Goal: Task Accomplishment & Management: Complete application form

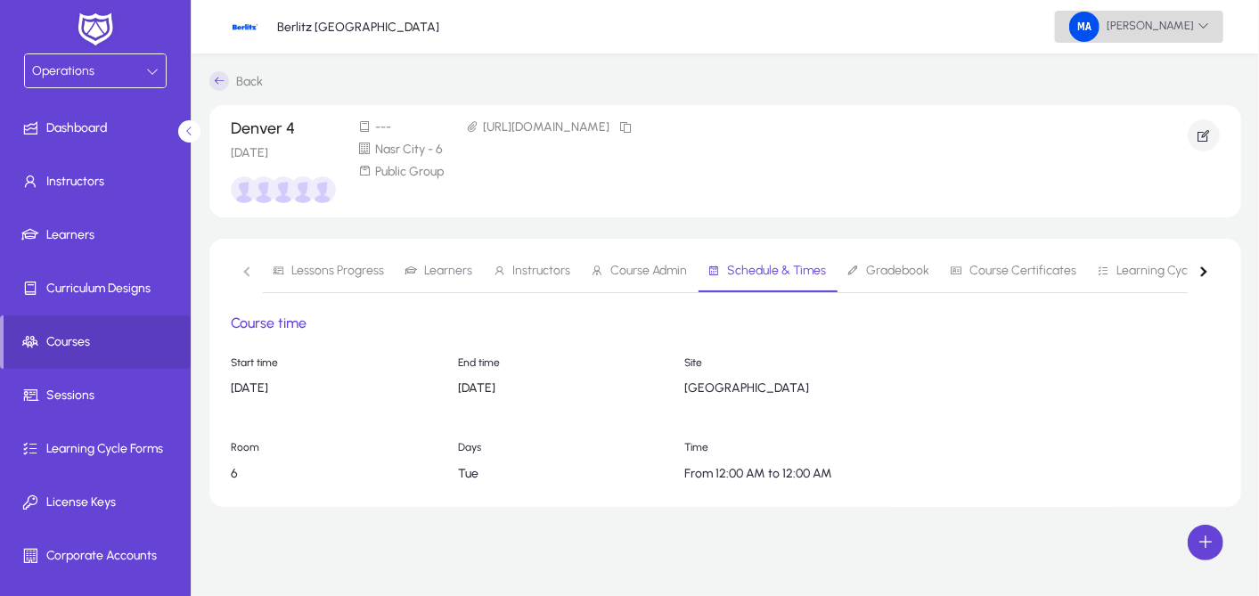
click at [1151, 40] on span "[PERSON_NAME]" at bounding box center [1139, 27] width 140 height 30
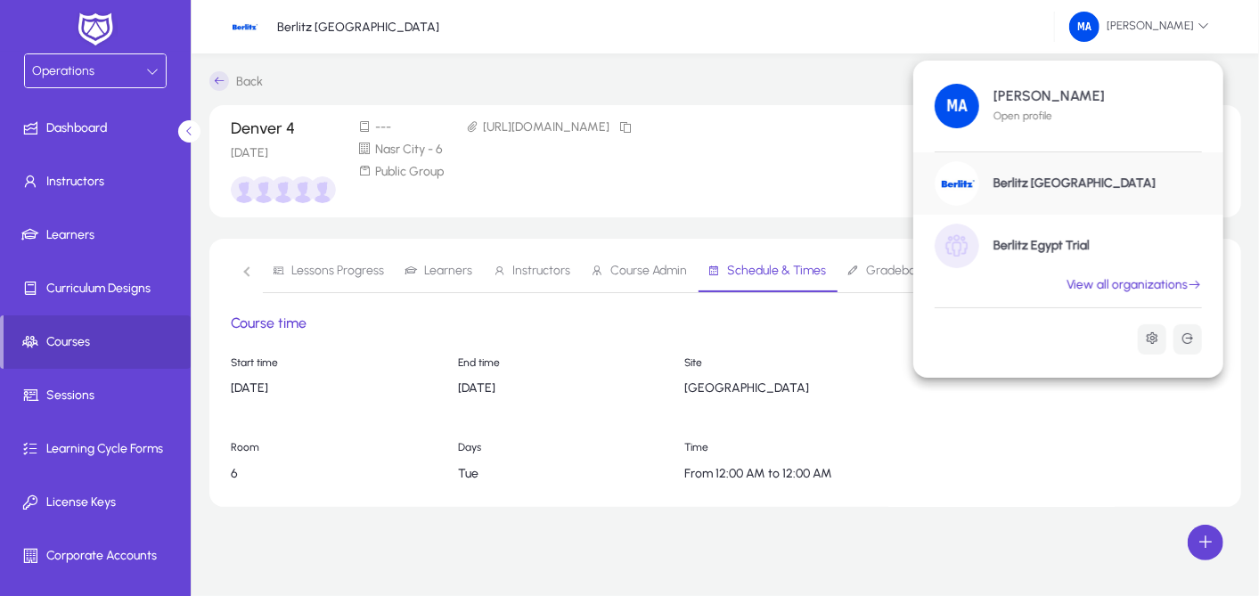
click at [1033, 247] on h1 "Berlitz Egypt Trial" at bounding box center [1041, 246] width 96 height 16
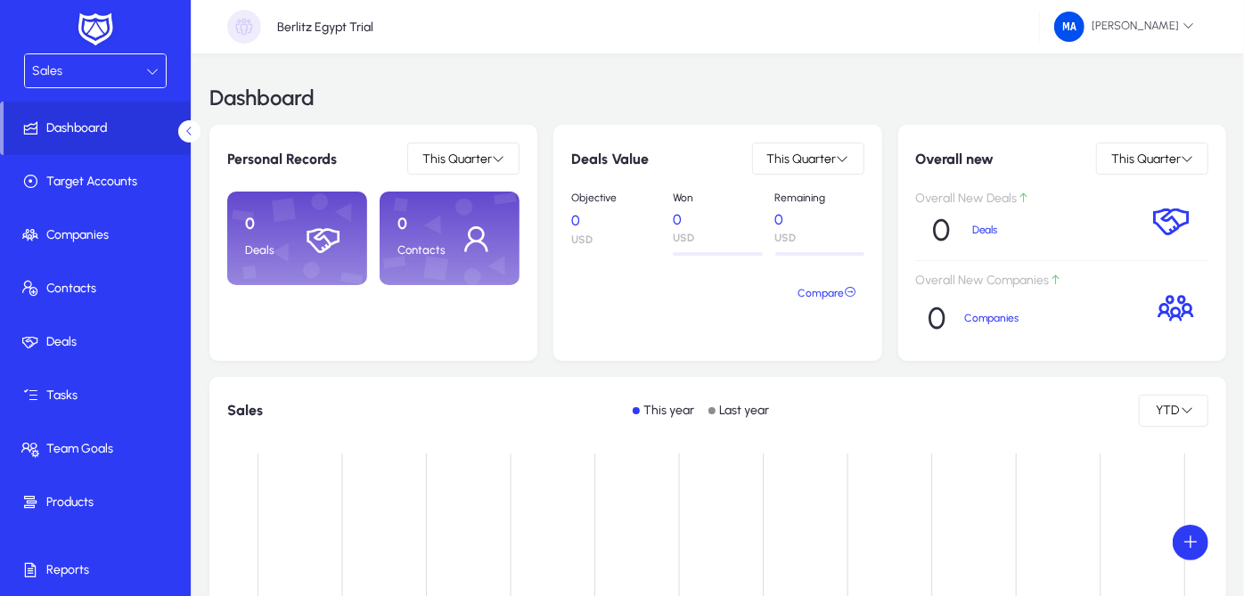
click at [146, 76] on icon at bounding box center [152, 71] width 12 height 12
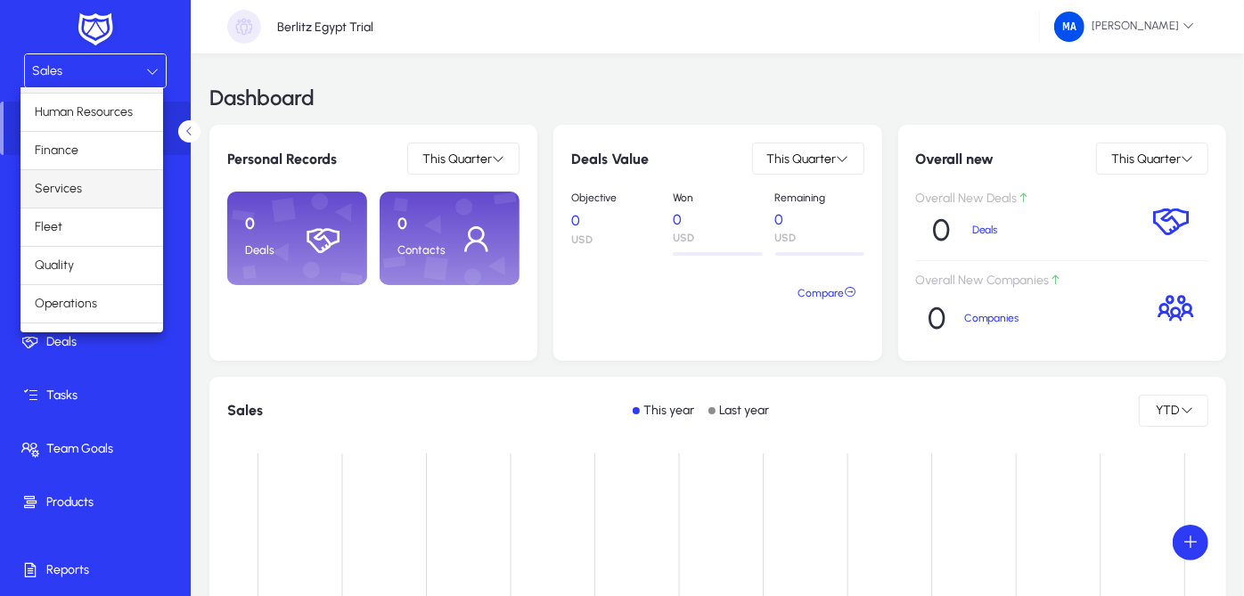
scroll to position [58, 0]
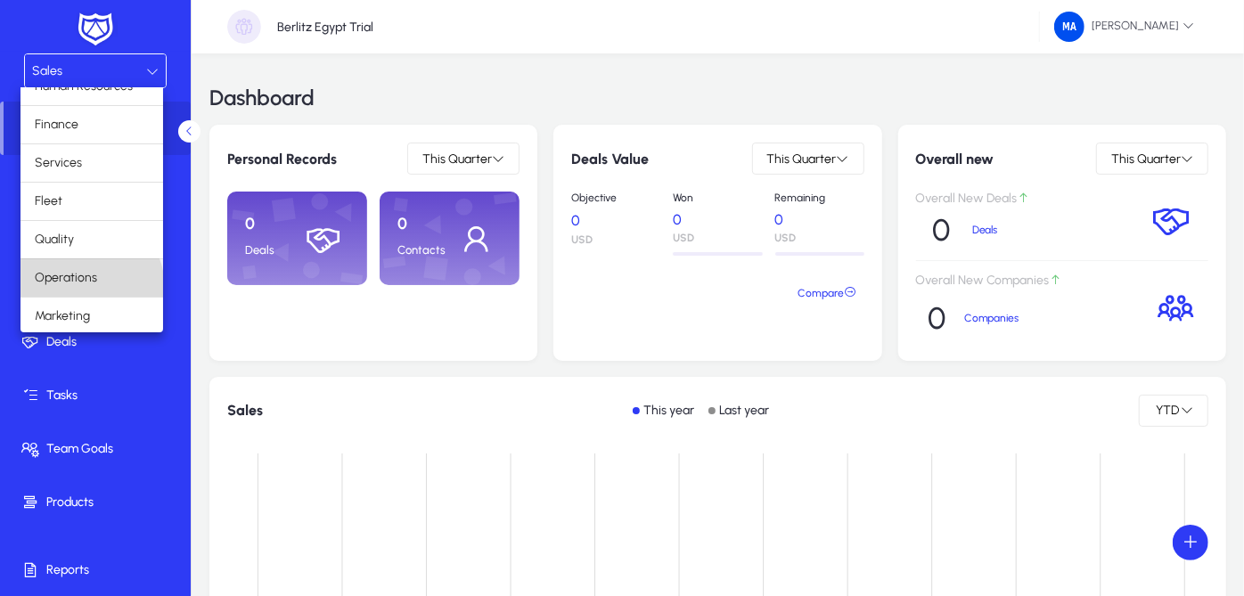
click at [90, 284] on span "Operations" at bounding box center [66, 277] width 62 height 21
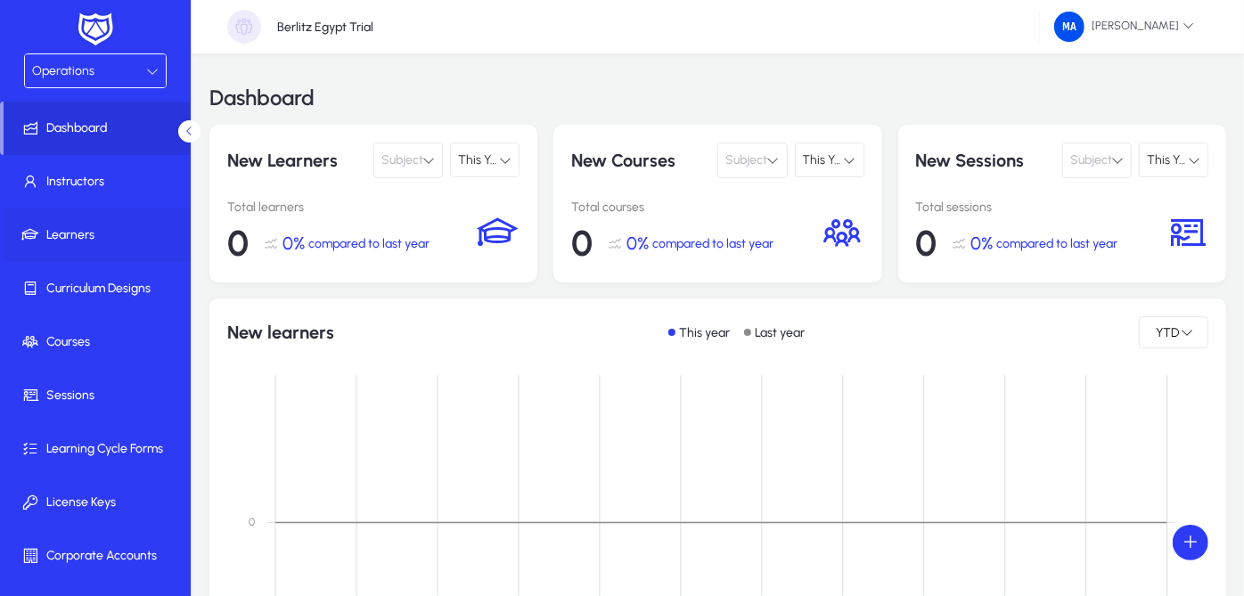
click at [100, 232] on span "Learners" at bounding box center [99, 235] width 191 height 18
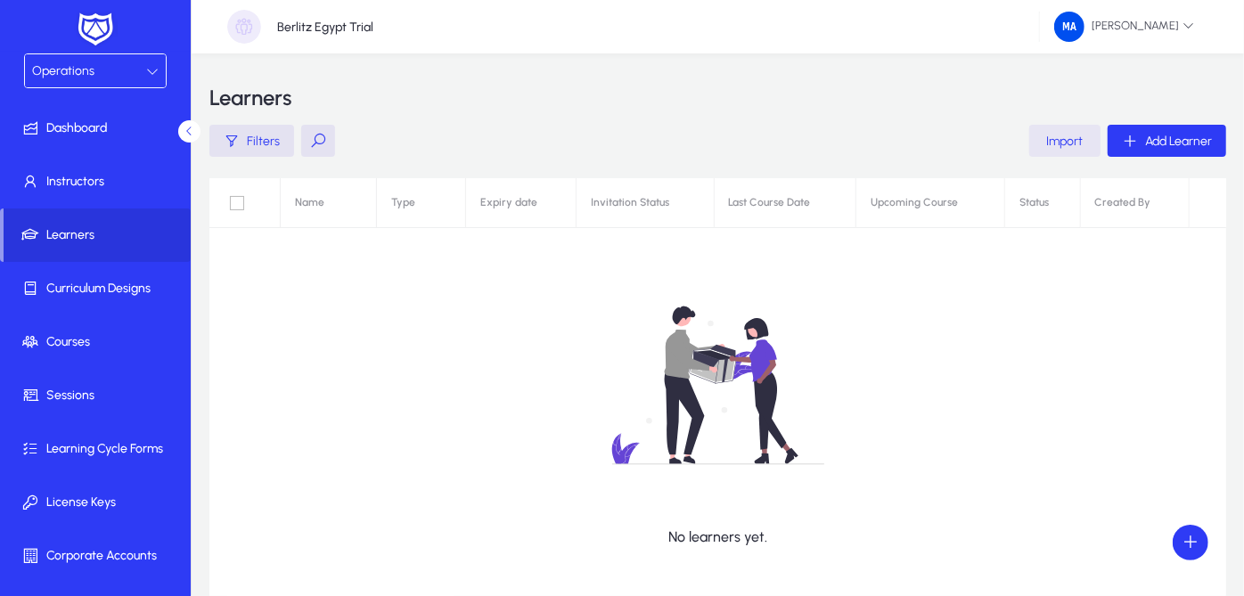
click at [1054, 125] on span "button" at bounding box center [1064, 140] width 71 height 43
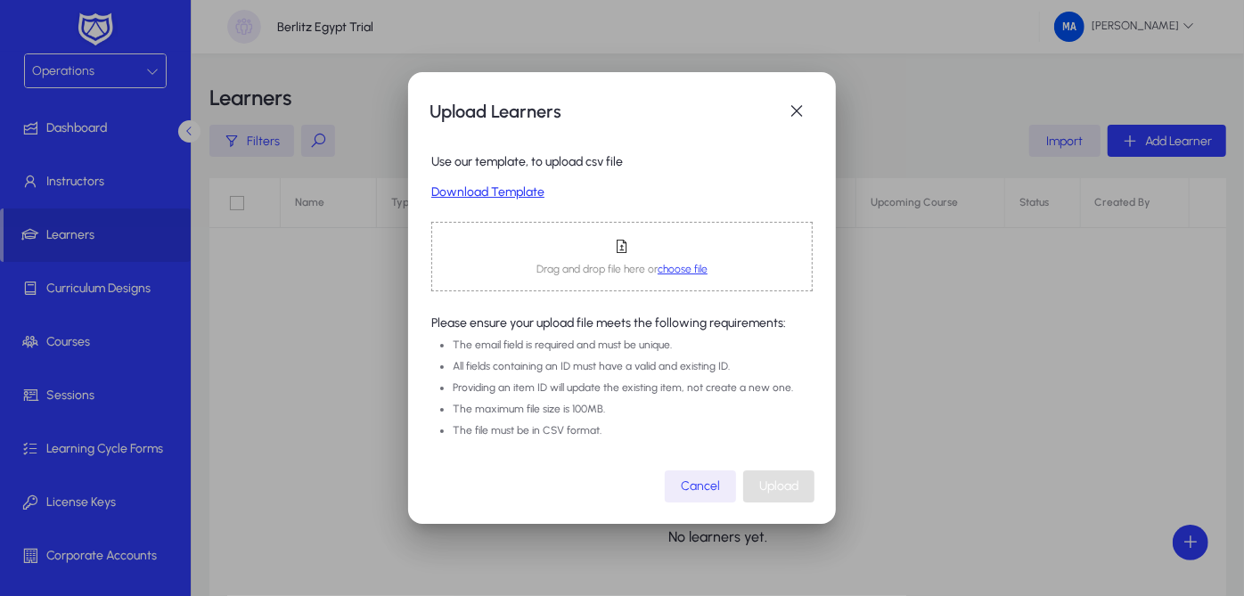
click at [522, 192] on link "Download Template" at bounding box center [621, 192] width 381 height 15
click at [679, 272] on span "choose file" at bounding box center [682, 269] width 50 height 12
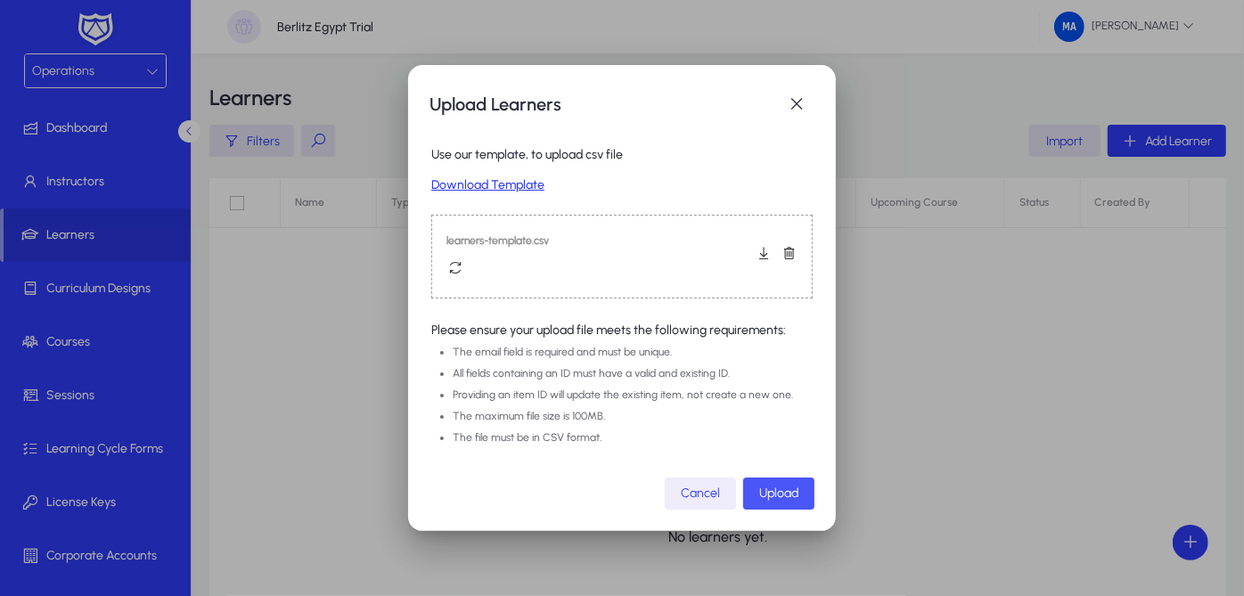
click at [784, 497] on span "Upload" at bounding box center [778, 492] width 39 height 15
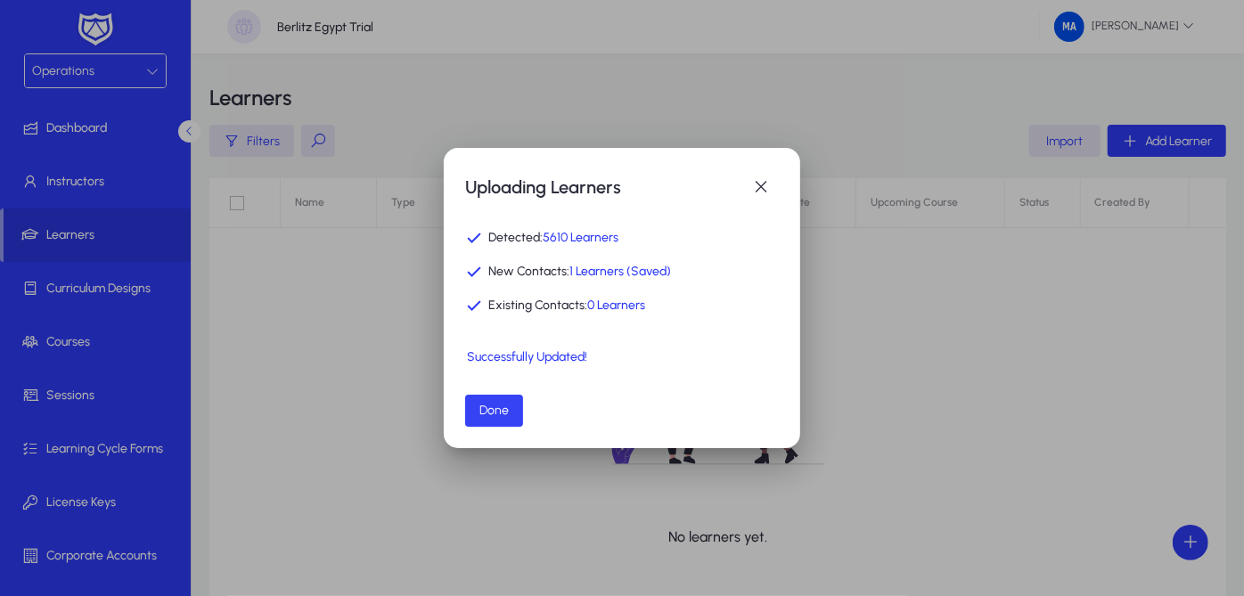
click at [476, 403] on span "button" at bounding box center [494, 410] width 58 height 43
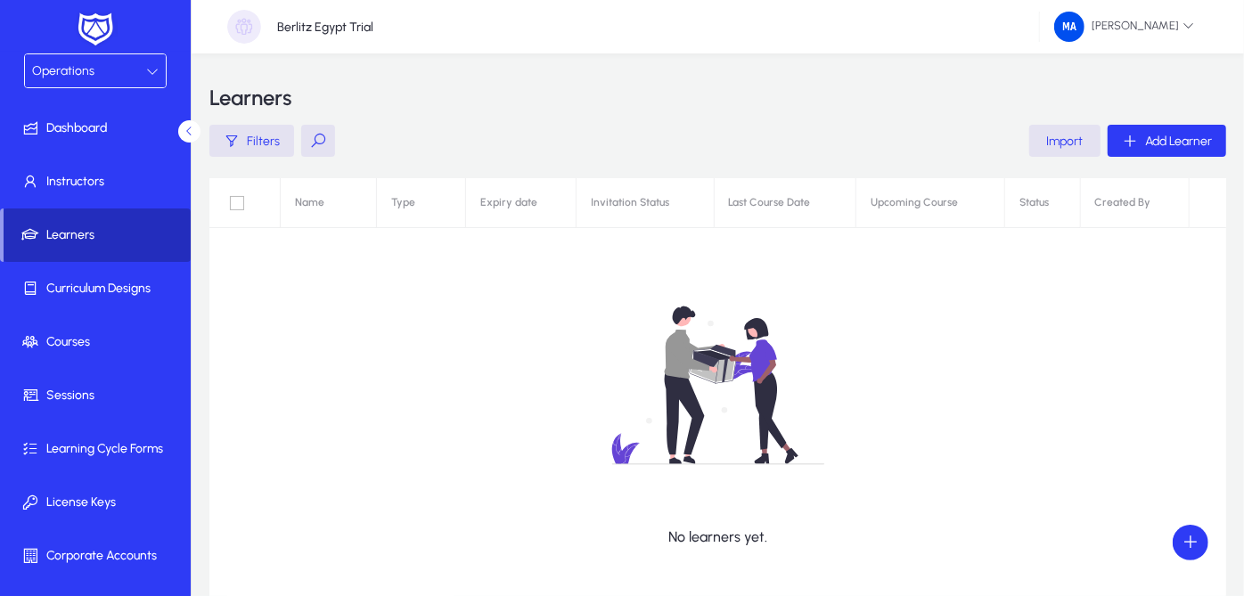
click at [121, 219] on span at bounding box center [97, 235] width 187 height 43
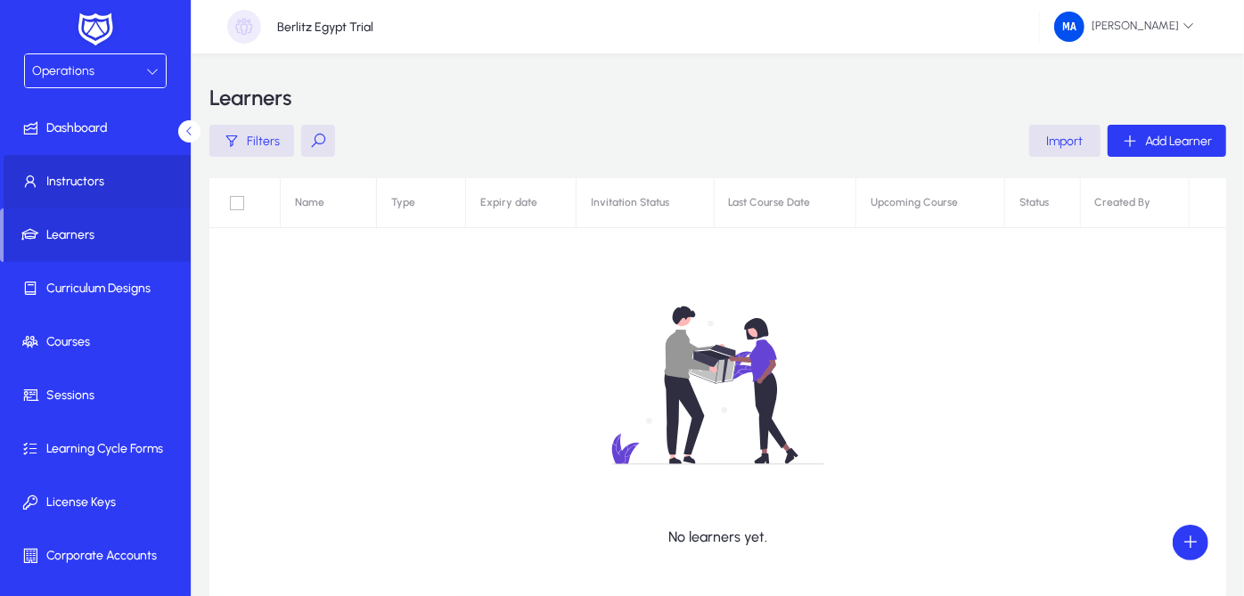
click at [118, 186] on span "Instructors" at bounding box center [99, 182] width 191 height 18
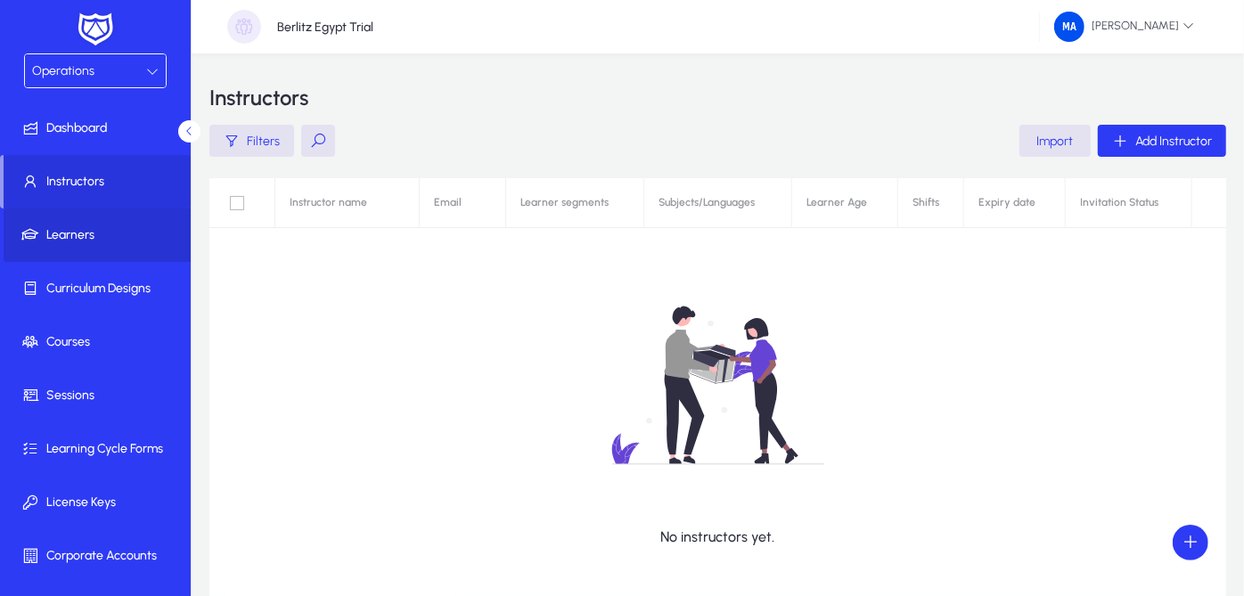
click at [116, 230] on span "Learners" at bounding box center [99, 235] width 191 height 18
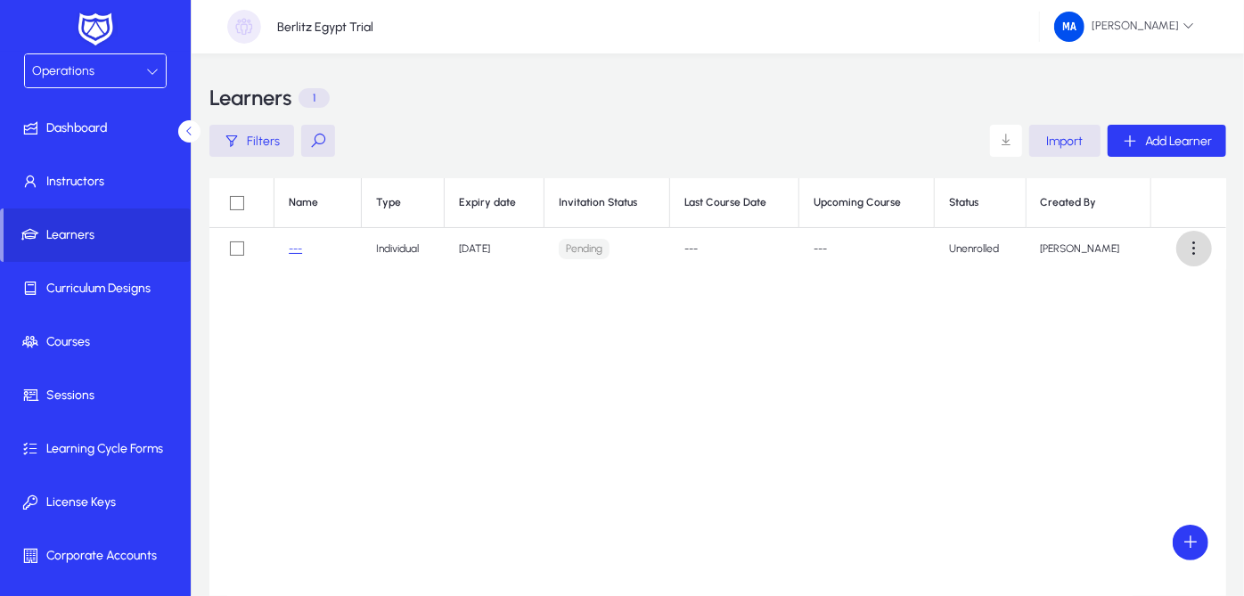
click at [1186, 255] on span at bounding box center [1194, 249] width 36 height 36
click at [1186, 255] on div at bounding box center [622, 298] width 1244 height 596
click at [295, 254] on link "---" at bounding box center [295, 248] width 13 height 12
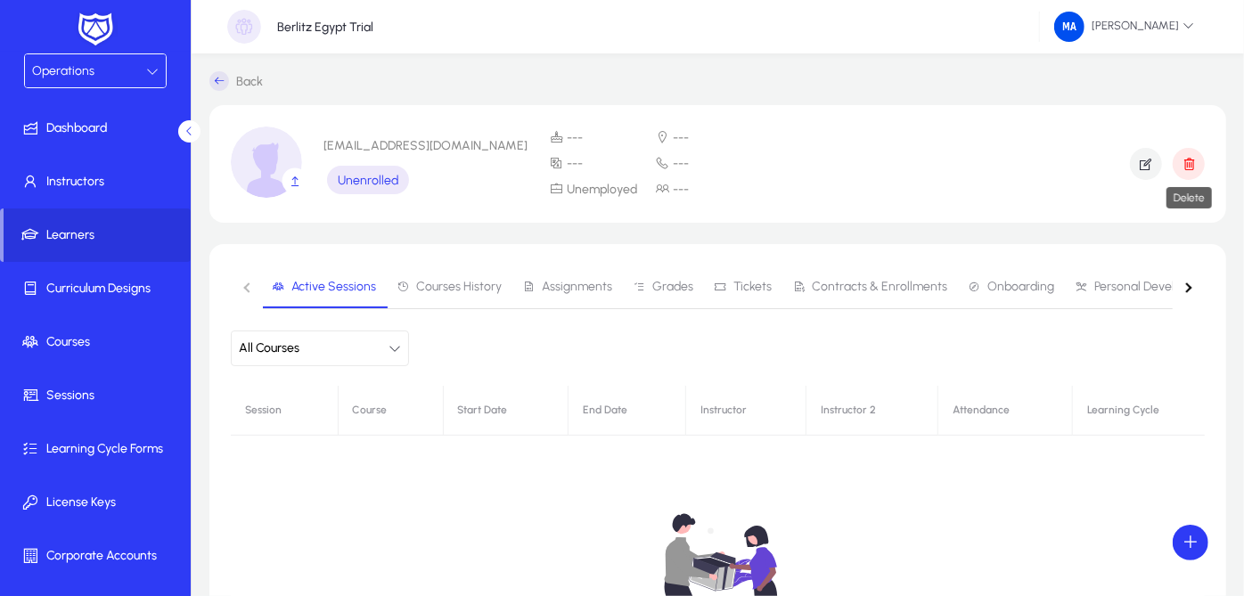
click at [1189, 171] on icon "button" at bounding box center [1188, 164] width 16 height 16
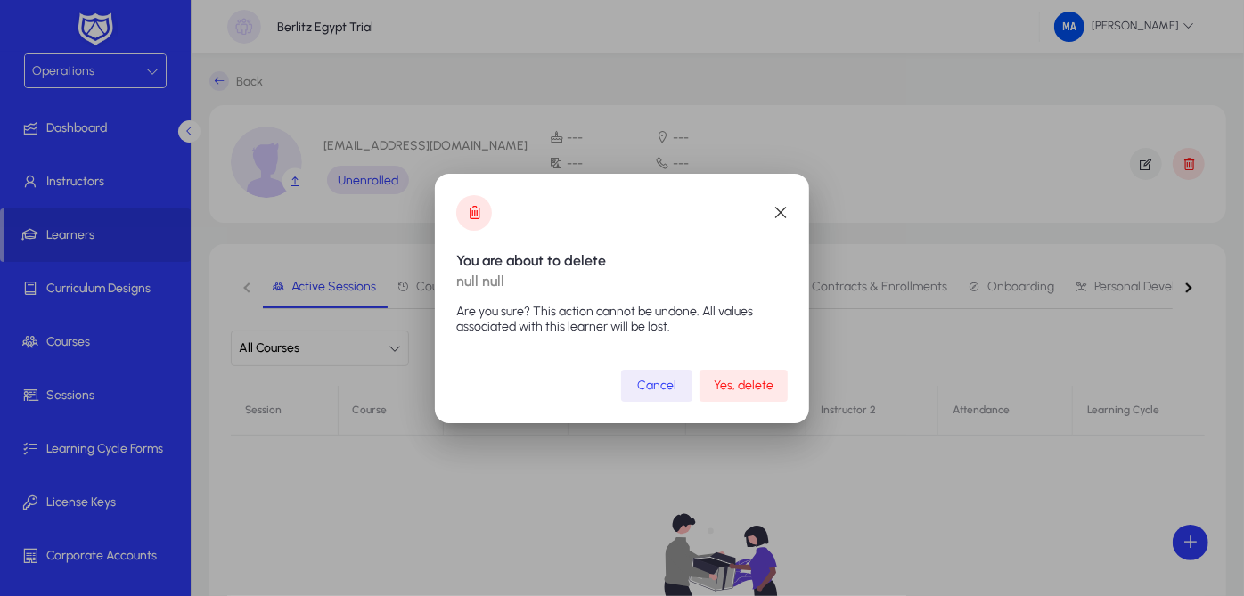
click at [752, 381] on span "Yes, delete" at bounding box center [744, 385] width 60 height 15
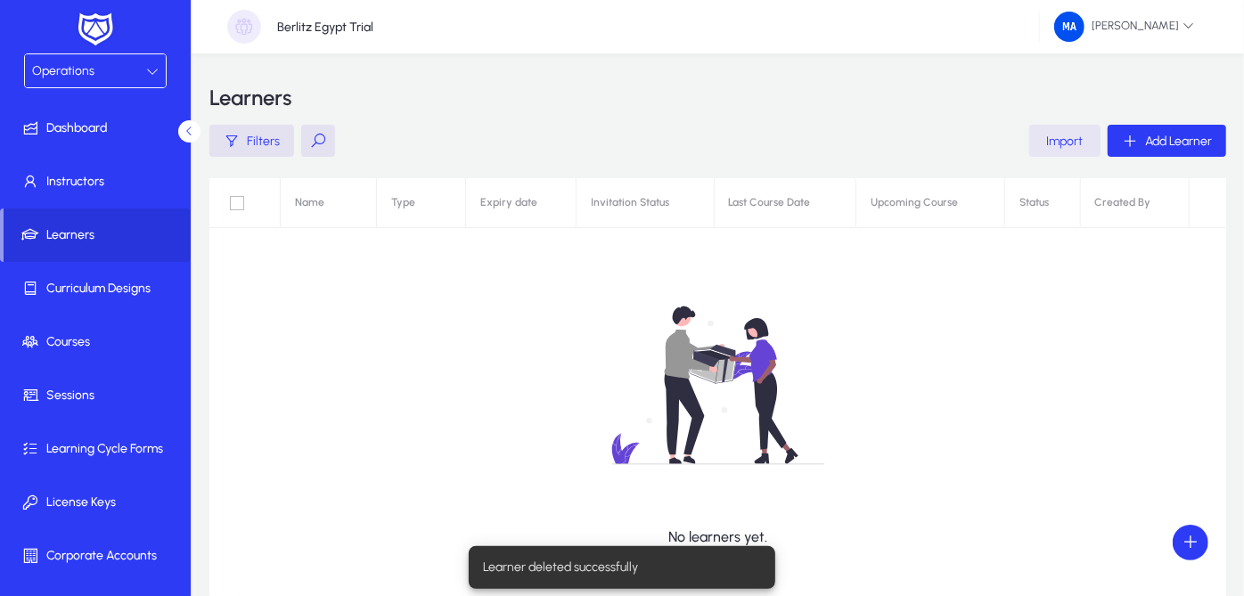
click at [1081, 137] on span "Import" at bounding box center [1065, 141] width 37 height 15
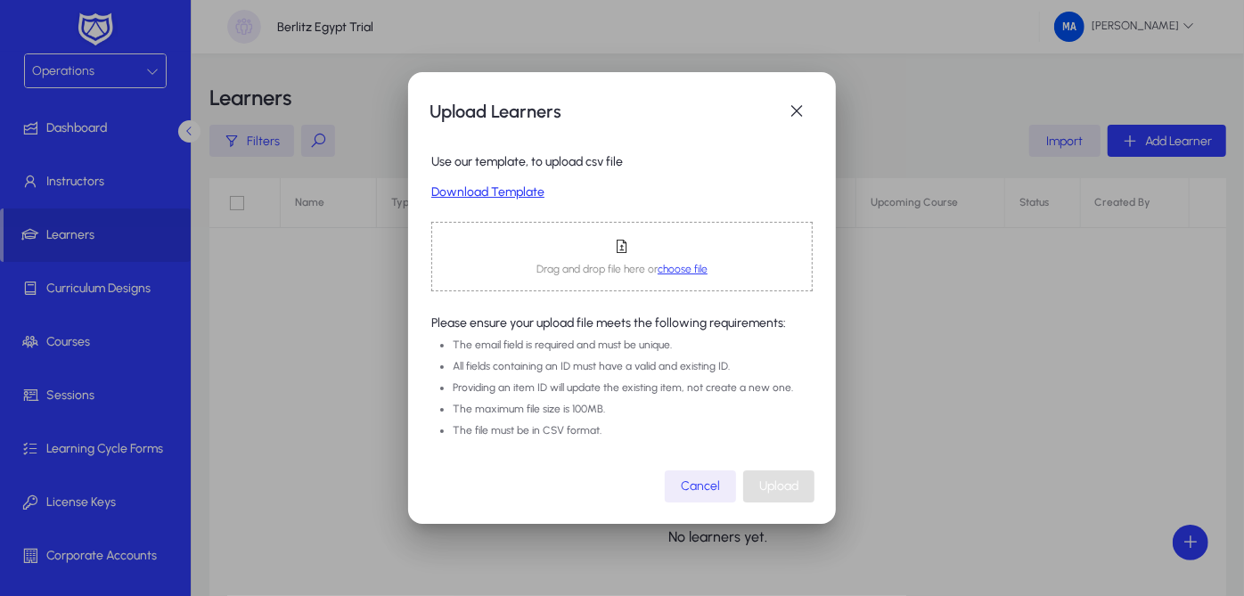
click at [685, 266] on span "choose file" at bounding box center [682, 269] width 50 height 12
click at [506, 193] on link "Download Template" at bounding box center [621, 192] width 381 height 15
click at [685, 268] on span "choose file" at bounding box center [682, 269] width 50 height 12
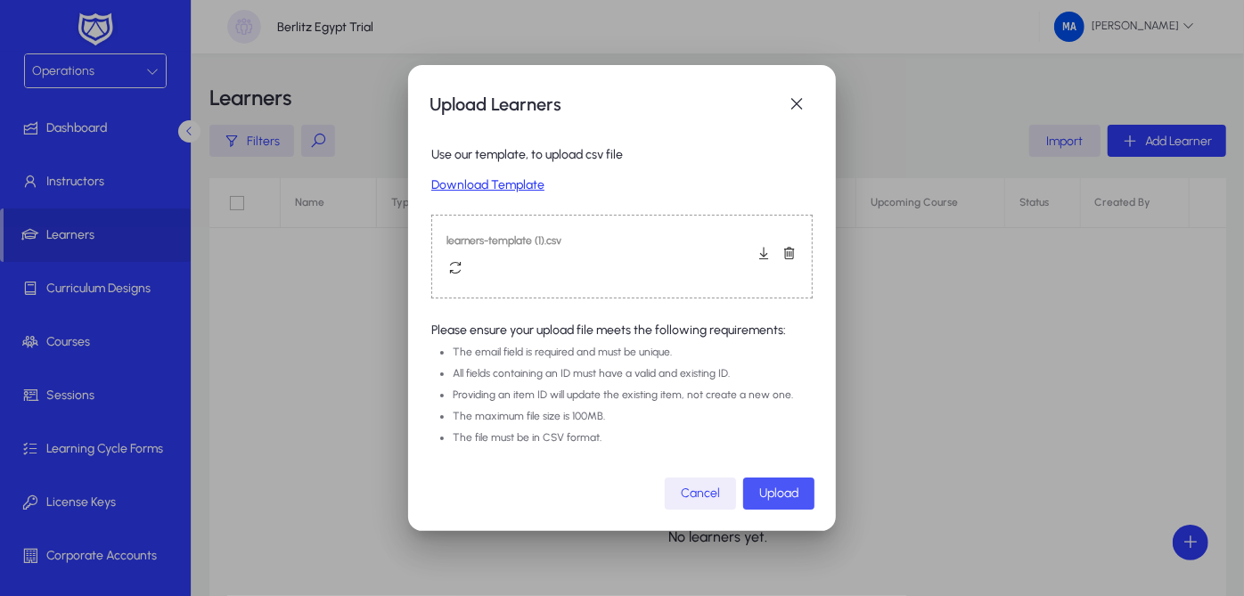
click at [790, 493] on span "Upload" at bounding box center [778, 492] width 39 height 15
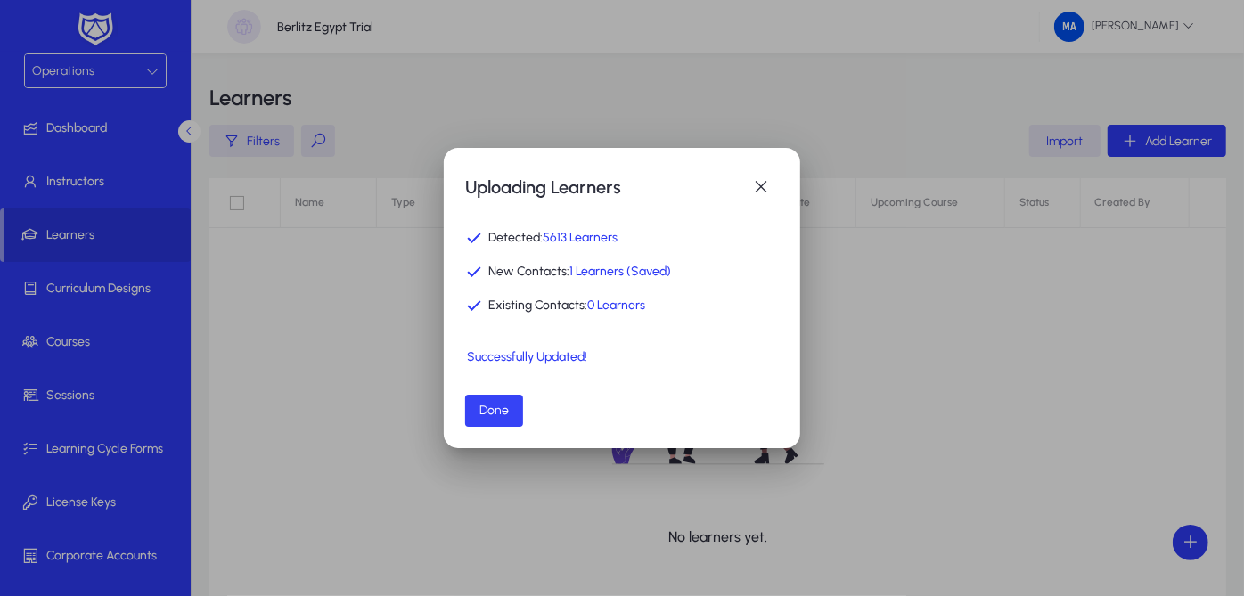
click at [476, 397] on span "button" at bounding box center [494, 410] width 58 height 43
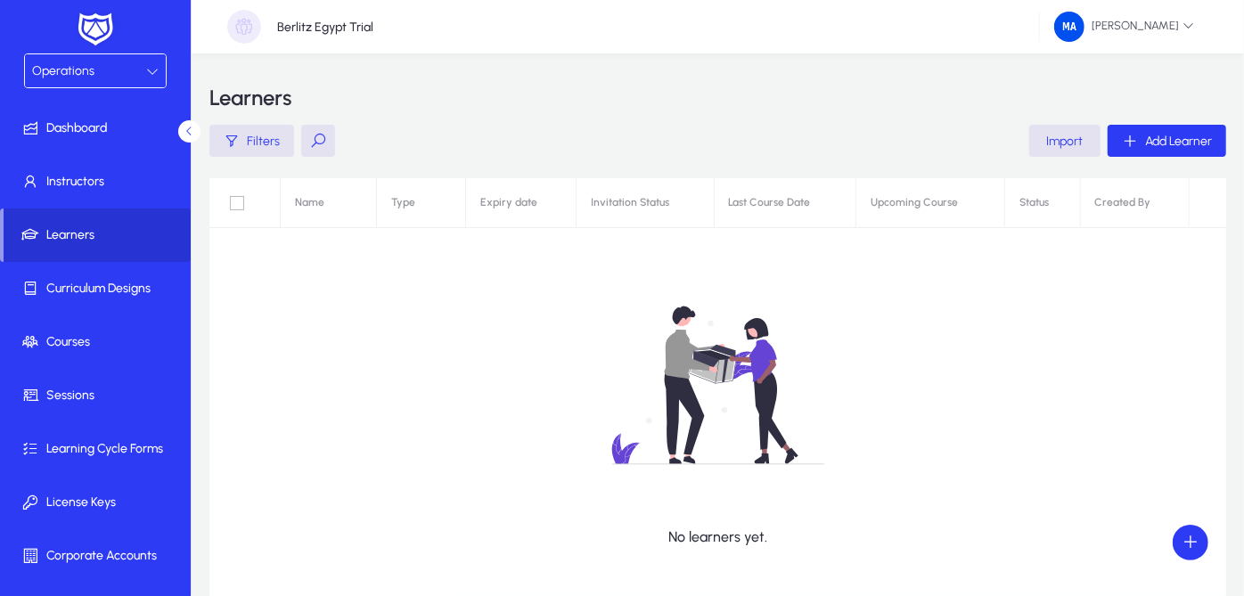
click at [141, 255] on span at bounding box center [97, 235] width 187 height 43
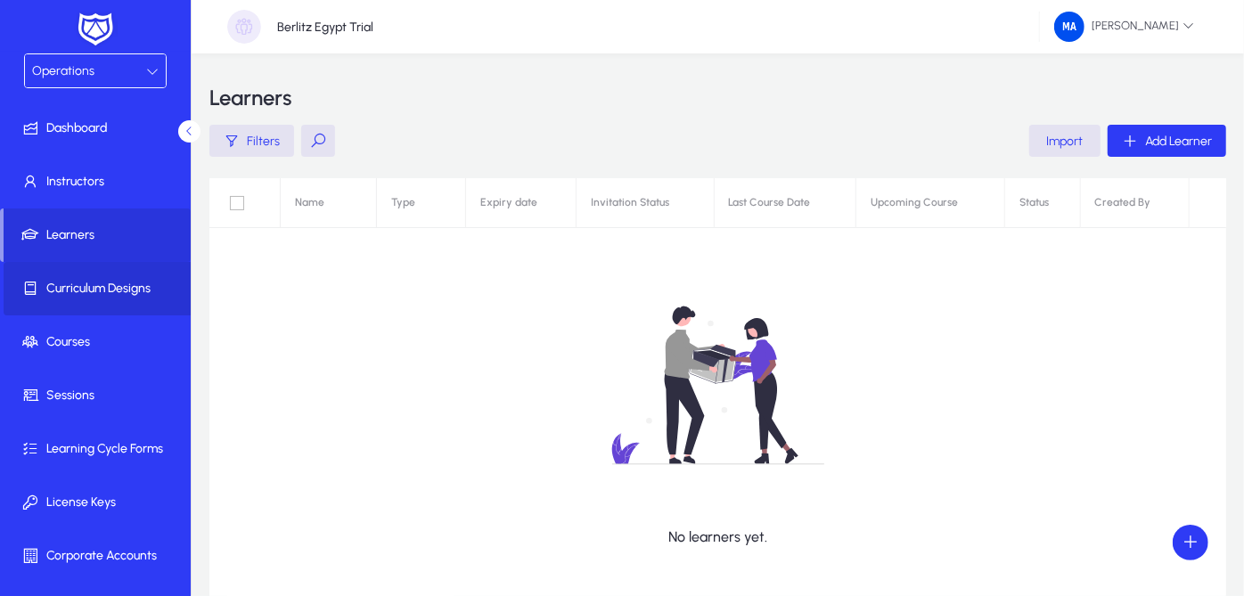
click at [136, 280] on span "Curriculum Designs" at bounding box center [99, 289] width 191 height 18
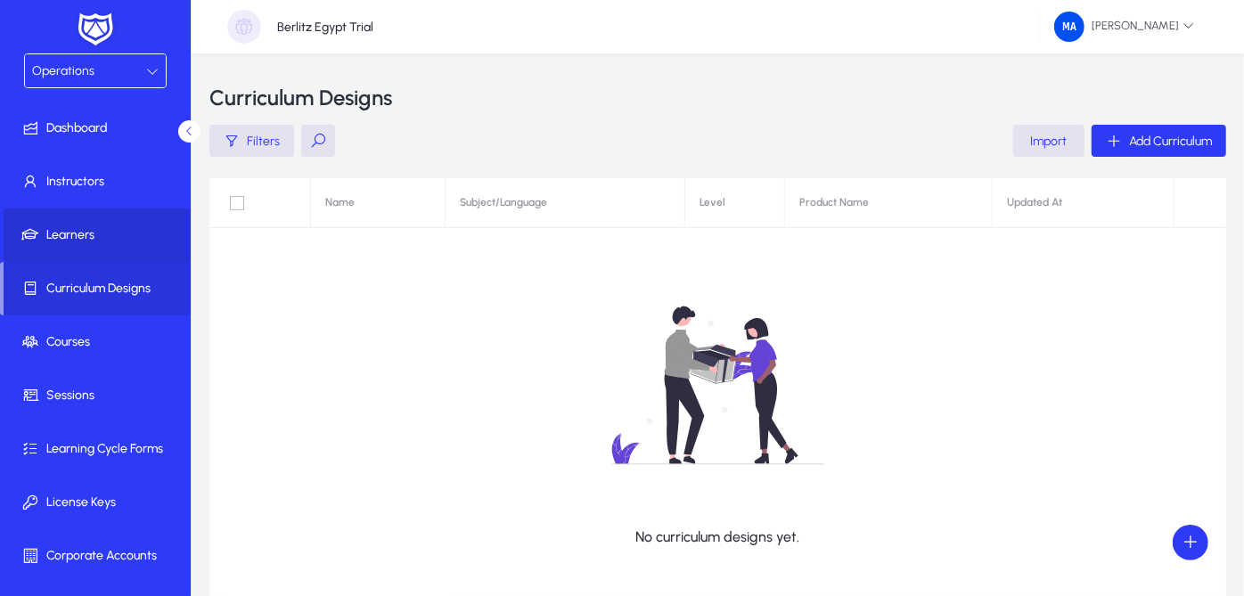
click at [136, 246] on span at bounding box center [99, 235] width 191 height 43
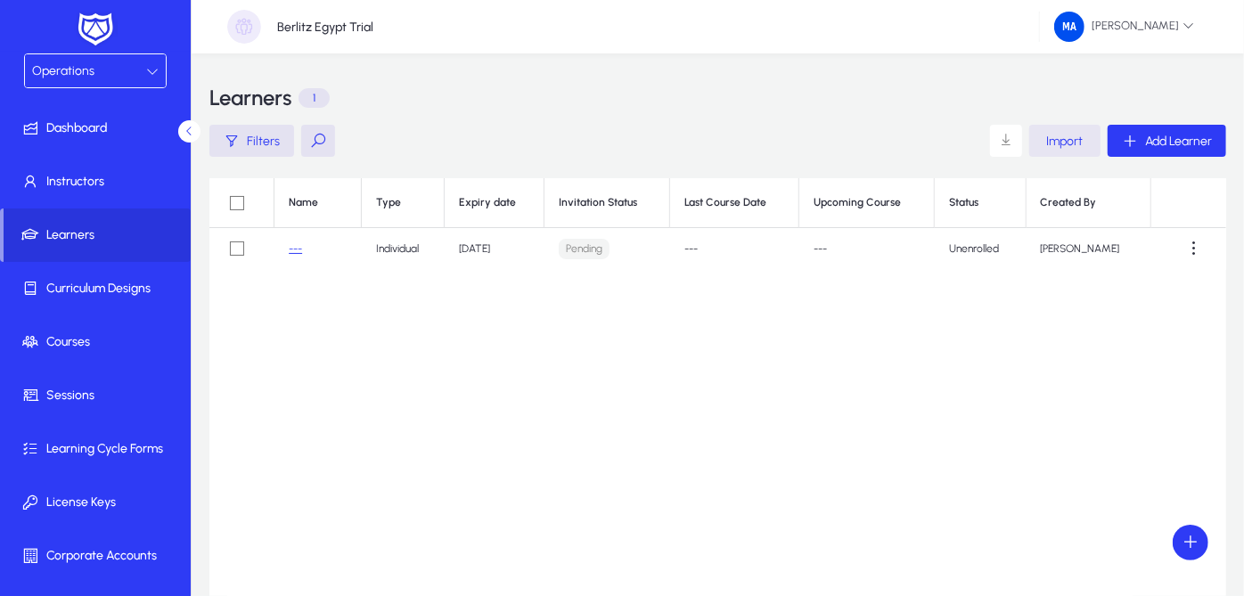
click at [1062, 140] on span "Import" at bounding box center [1065, 141] width 37 height 15
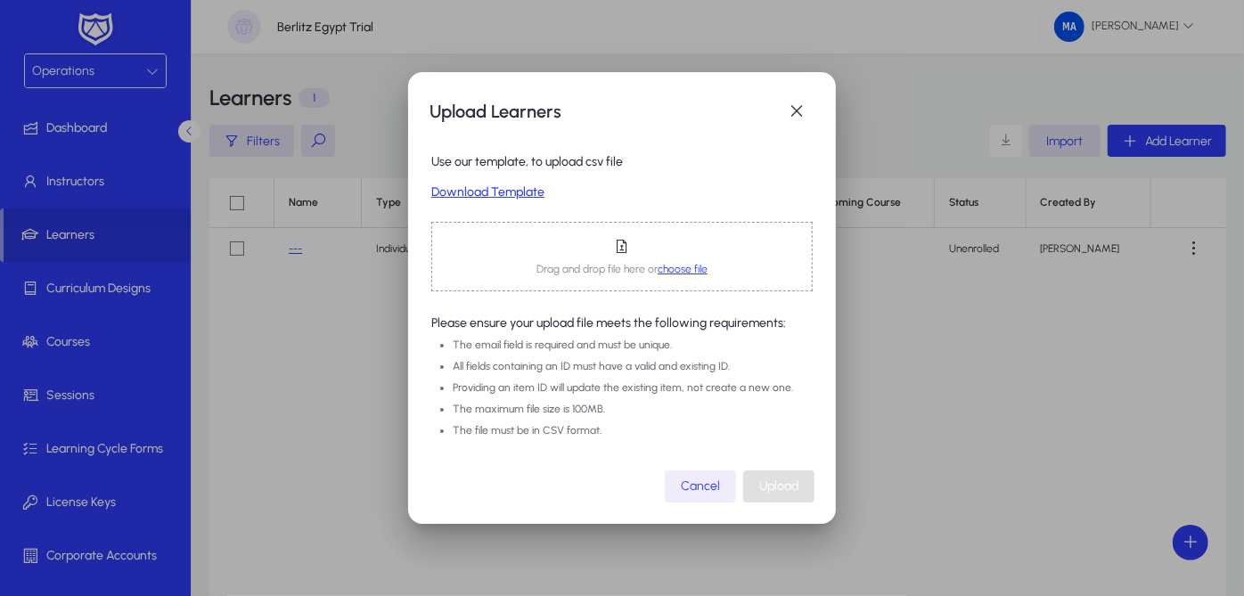
click at [679, 274] on span "choose file" at bounding box center [682, 269] width 50 height 12
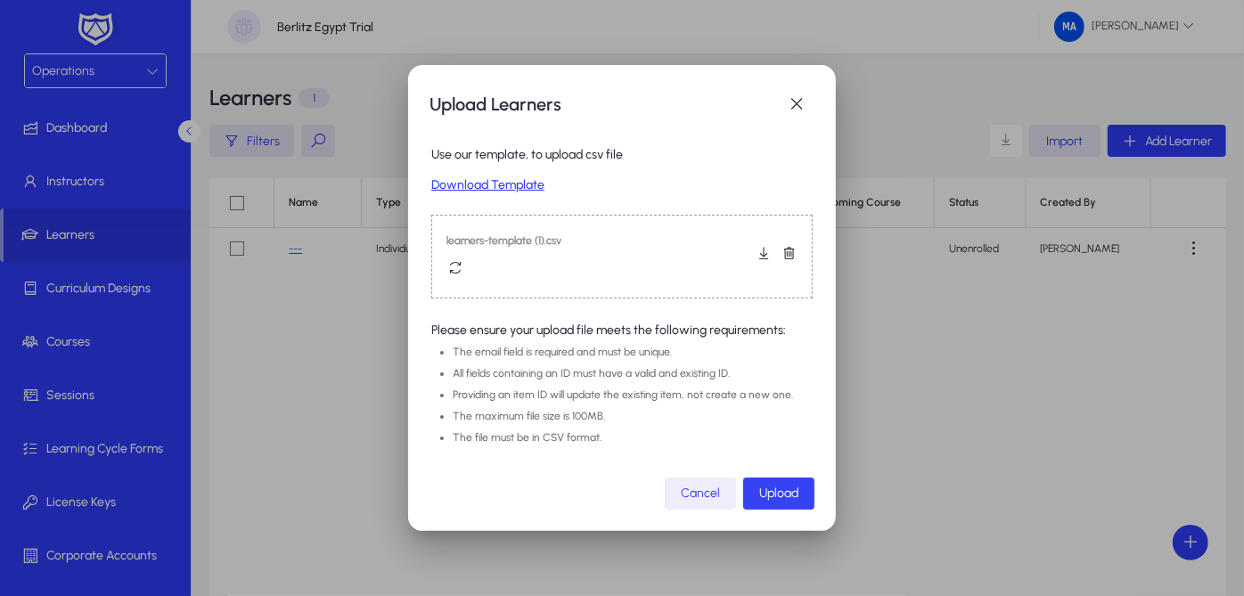
click at [806, 487] on span "button" at bounding box center [778, 493] width 71 height 43
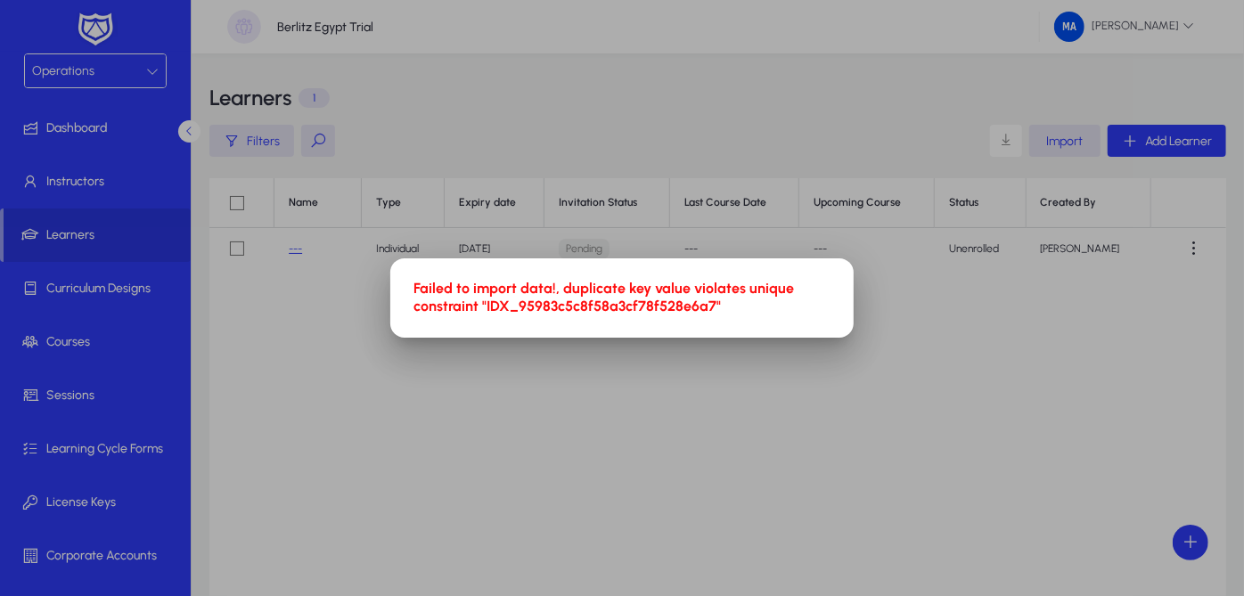
click at [1135, 210] on div at bounding box center [622, 298] width 1244 height 596
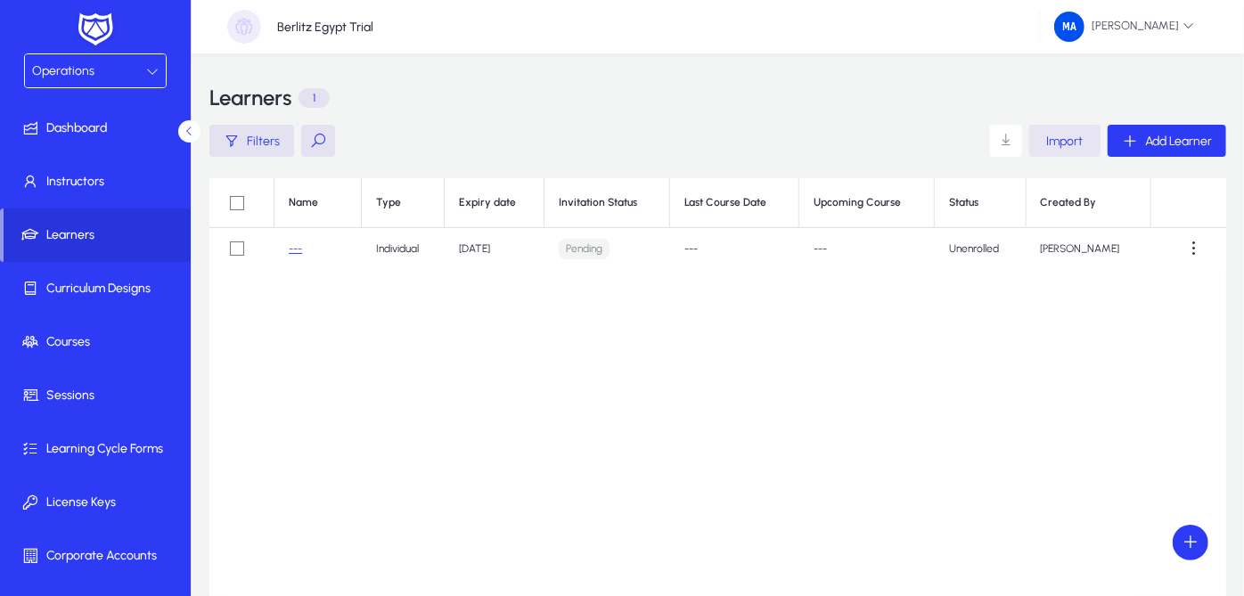
click at [1067, 141] on span "Import" at bounding box center [1065, 141] width 37 height 15
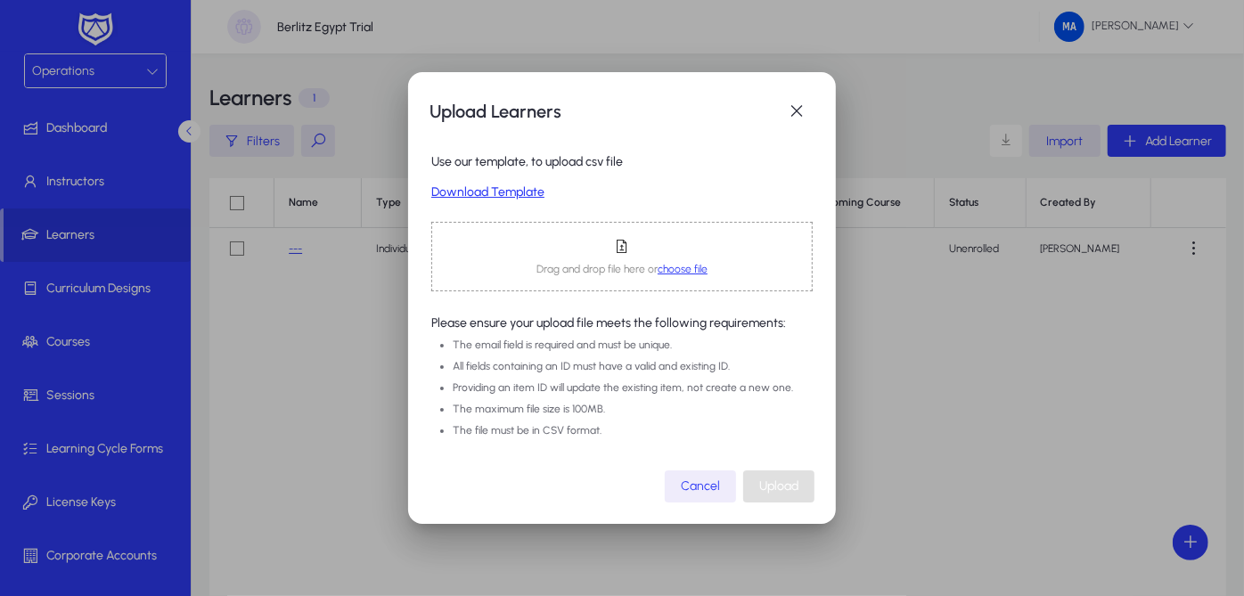
click at [674, 273] on span "choose file" at bounding box center [682, 269] width 50 height 12
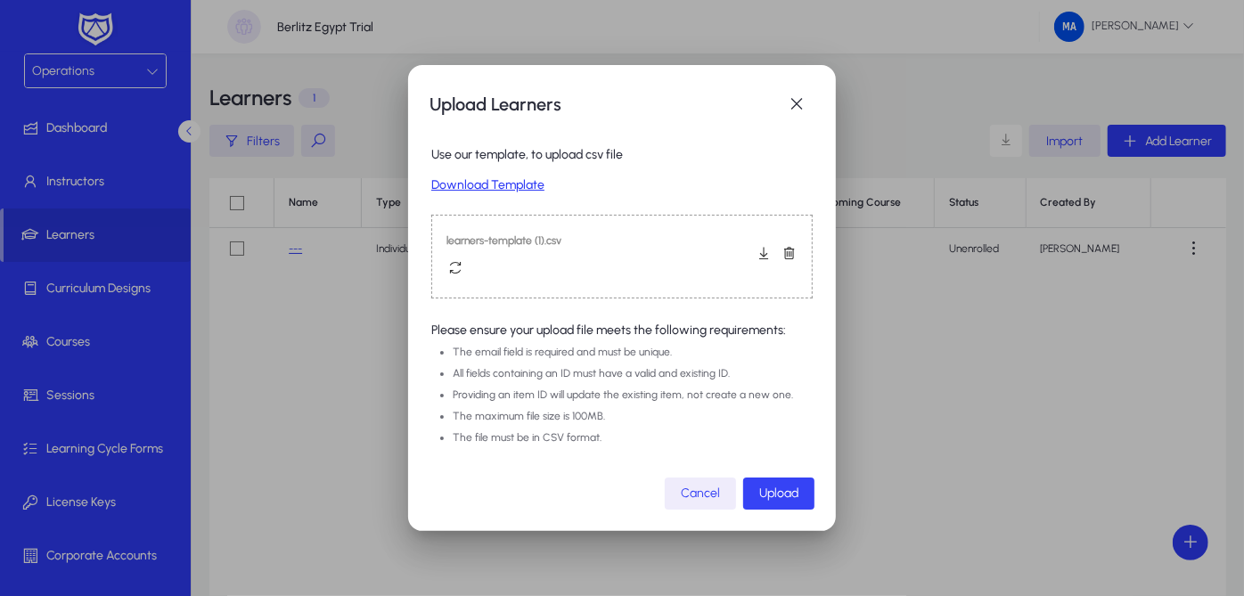
click at [761, 505] on span "button" at bounding box center [778, 493] width 71 height 43
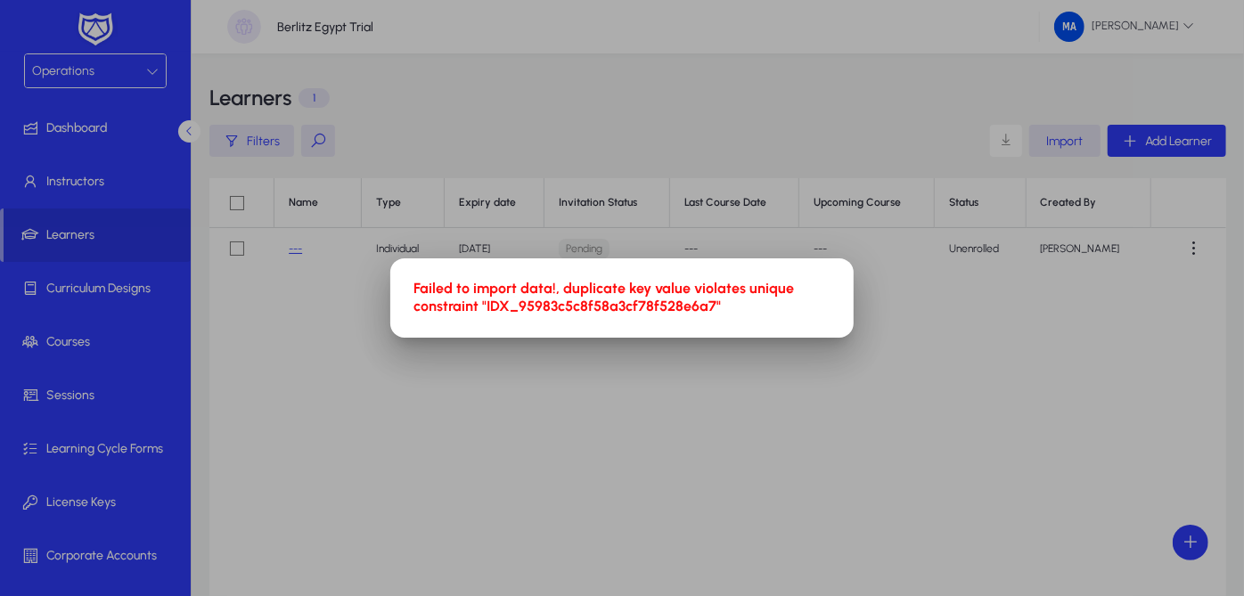
click at [730, 473] on div at bounding box center [622, 298] width 1244 height 596
